Goal: Find specific page/section: Find specific page/section

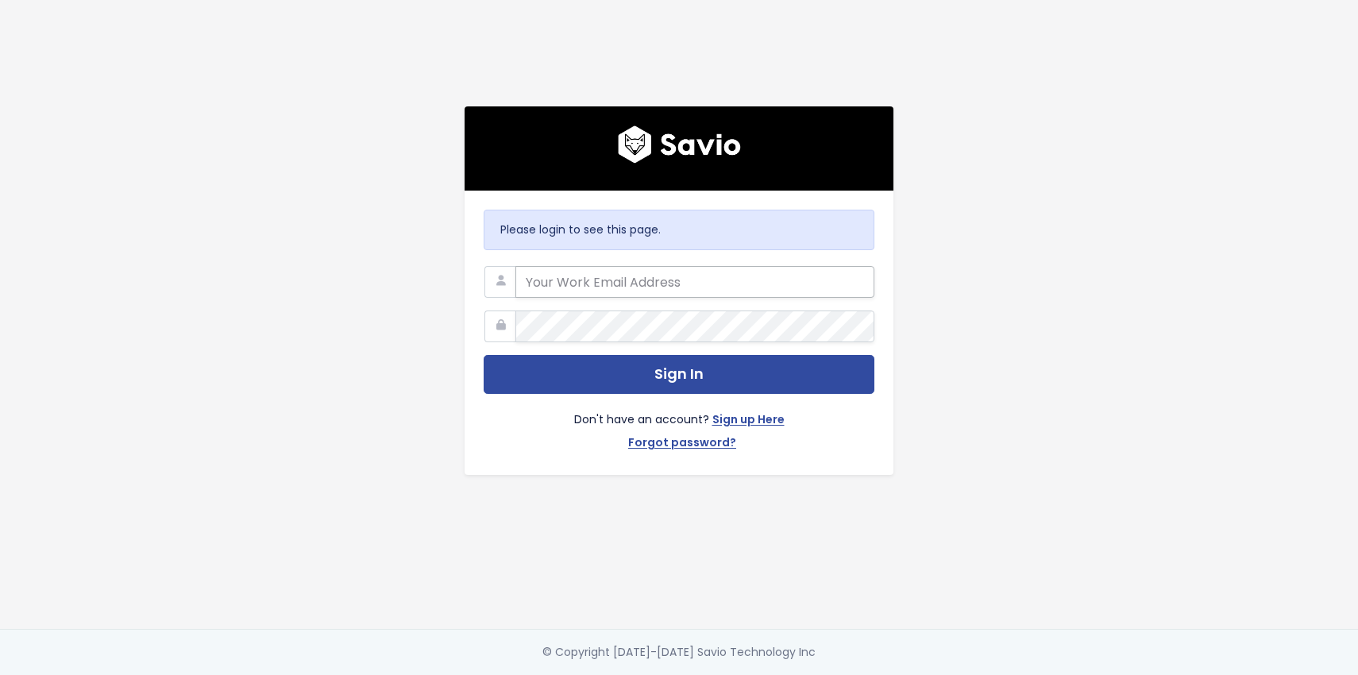
click at [769, 286] on input "email" at bounding box center [694, 282] width 359 height 32
click at [649, 287] on input "email" at bounding box center [694, 282] width 359 height 32
click at [574, 276] on input "email" at bounding box center [694, 282] width 359 height 32
click at [934, 249] on div "Please login to see this page. Sign In Don't have an account? Sign up Here Forg…" at bounding box center [678, 314] width 905 height 629
drag, startPoint x: 785, startPoint y: 263, endPoint x: 774, endPoint y: 268, distance: 11.4
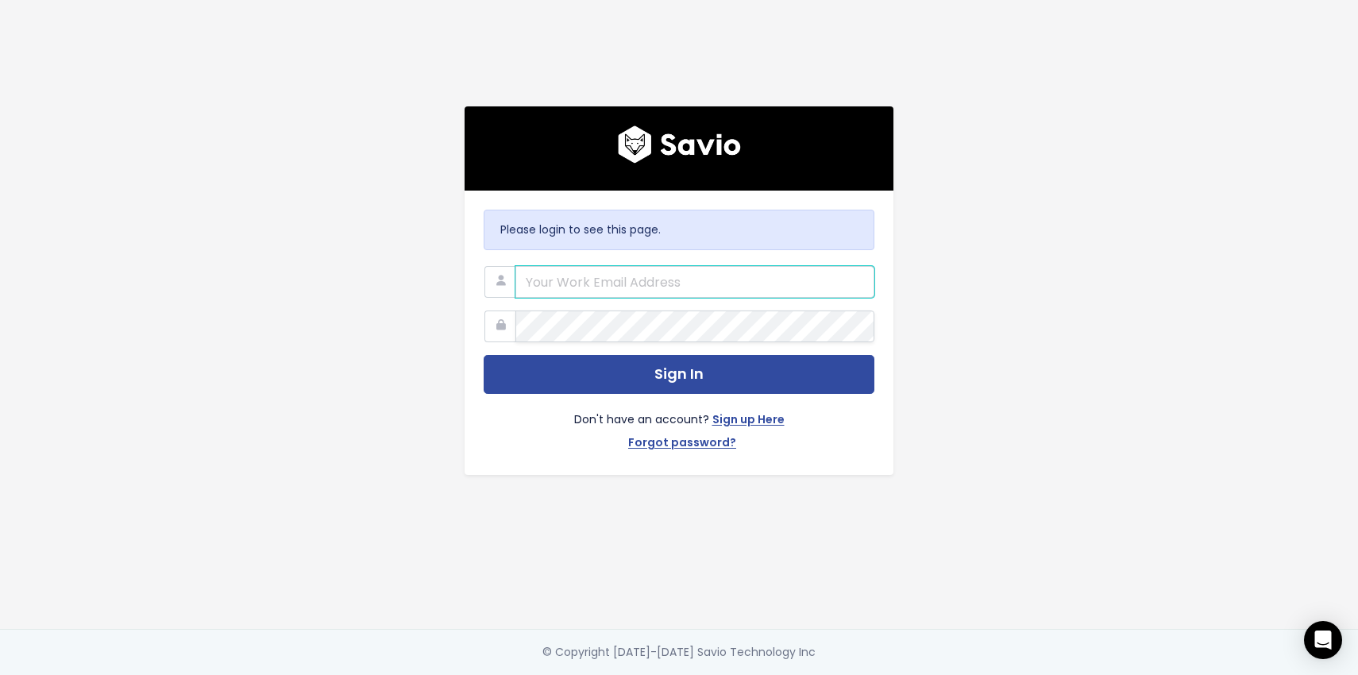
click at [785, 266] on input "email" at bounding box center [694, 282] width 359 height 32
drag, startPoint x: 571, startPoint y: 262, endPoint x: 351, endPoint y: 144, distance: 249.8
click at [570, 266] on input "email" at bounding box center [694, 282] width 359 height 32
click at [693, 279] on input "email" at bounding box center [694, 282] width 359 height 32
type input "jessica@nextpatient.co"
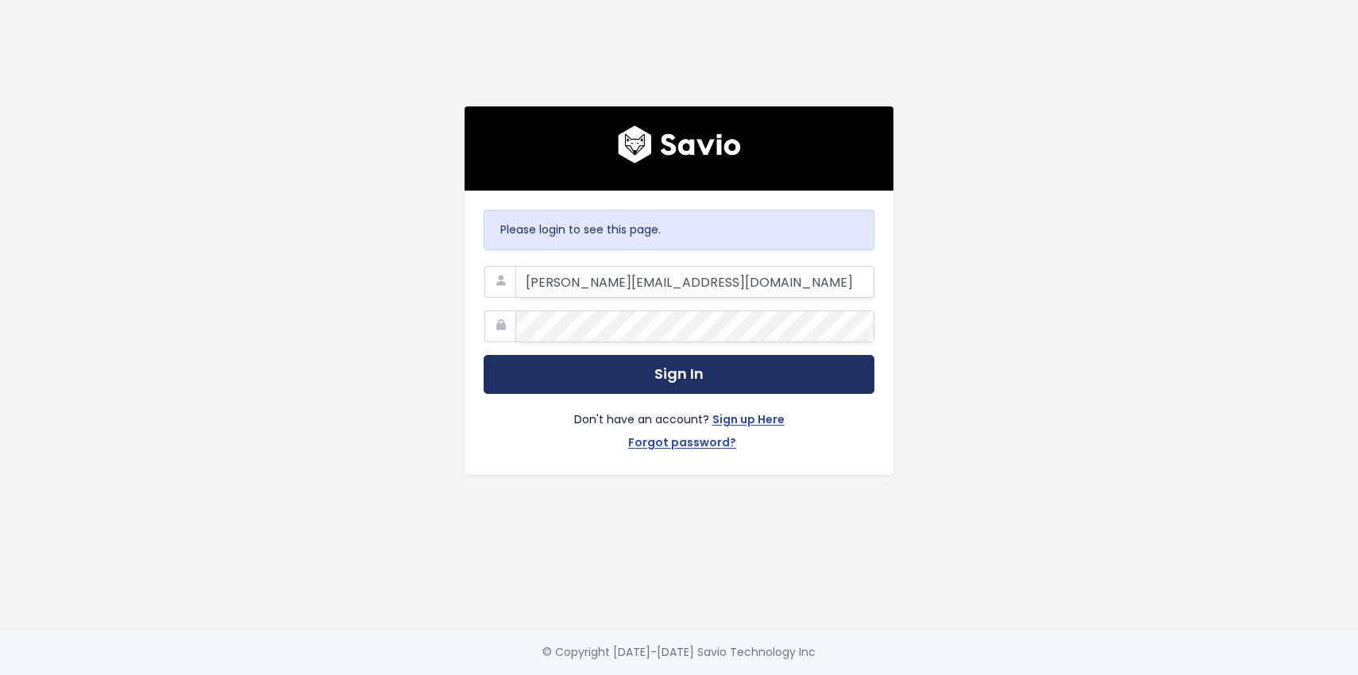
click at [636, 365] on button "Sign In" at bounding box center [679, 374] width 391 height 39
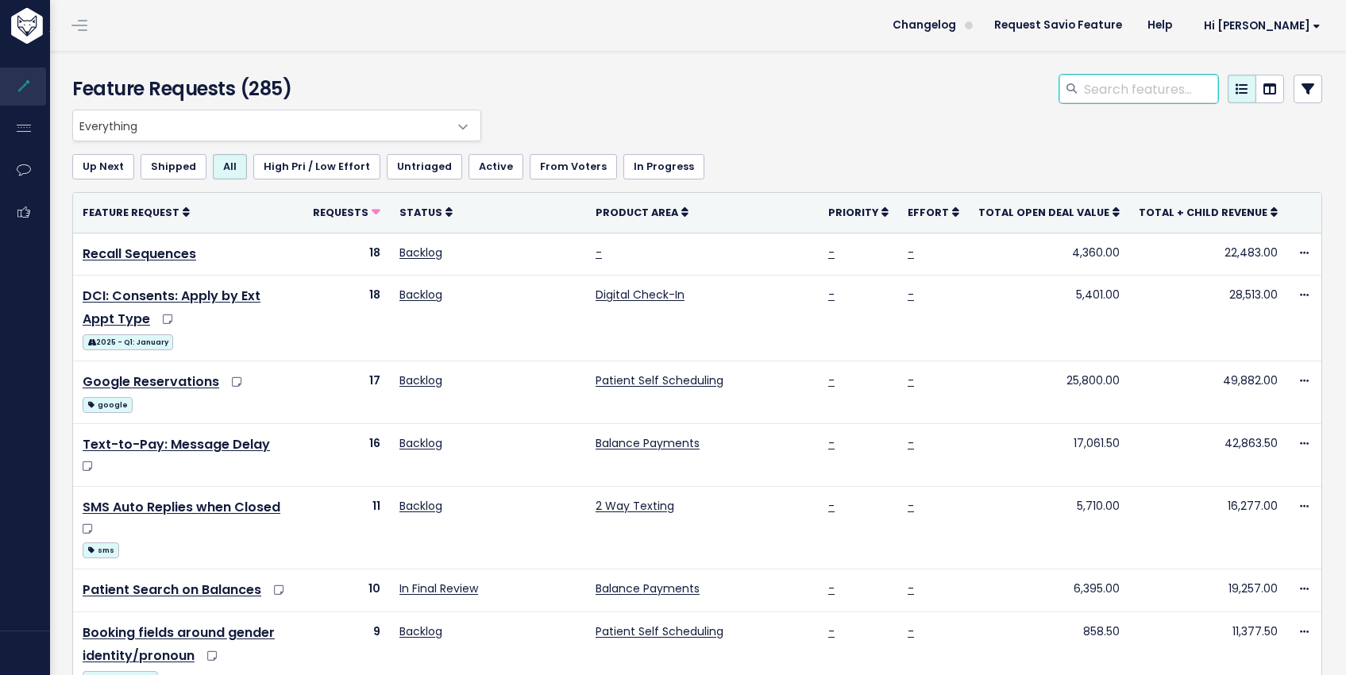
click at [1113, 82] on input "search" at bounding box center [1150, 89] width 136 height 29
type input "crystal"
